Goal: Task Accomplishment & Management: Complete application form

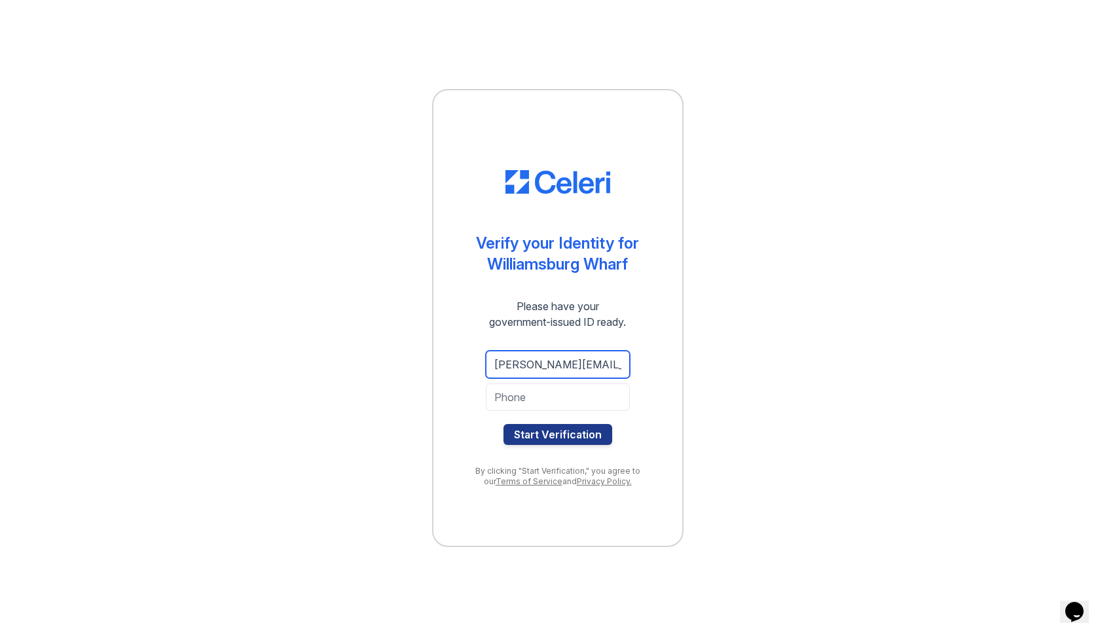
type input "[PERSON_NAME][EMAIL_ADDRESS][DOMAIN_NAME]"
type input "6462563909"
click at [636, 442] on div "[PERSON_NAME][EMAIL_ADDRESS][DOMAIN_NAME] 6462563909 Start Verification" at bounding box center [558, 397] width 196 height 115
click at [591, 430] on button "Start Verification" at bounding box center [558, 434] width 109 height 21
